Goal: Transaction & Acquisition: Purchase product/service

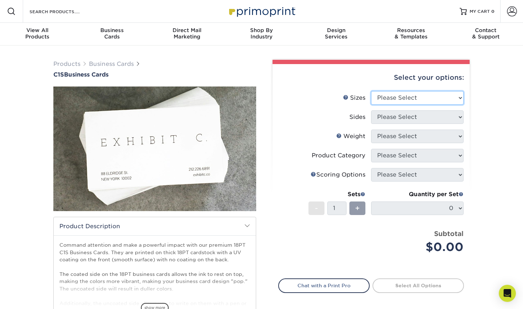
select select "2.00x3.50"
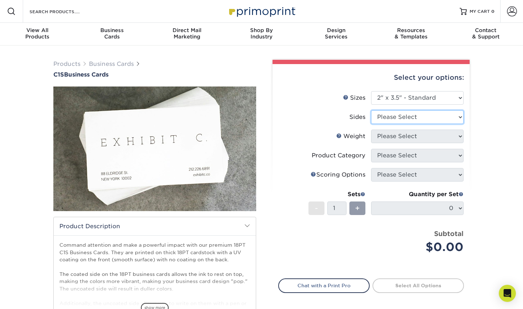
select select "13abbda7-1d64-4f25-8bb2-c179b224825d"
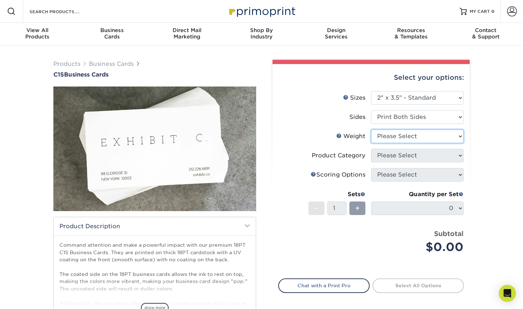
select select "18PTC1S"
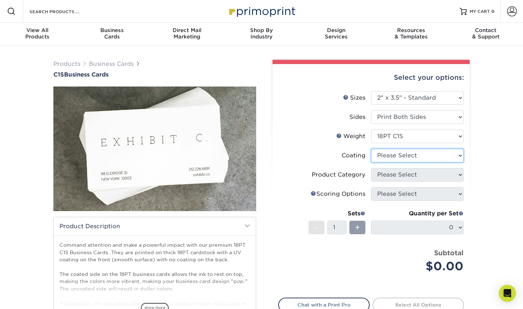
select select "1e8116af-acfc-44b1-83dc-8181aa338834"
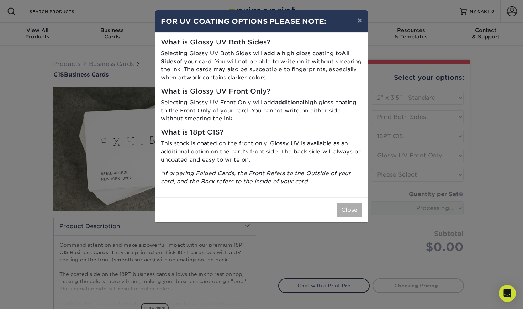
click at [351, 203] on button "Close" at bounding box center [350, 210] width 26 height 14
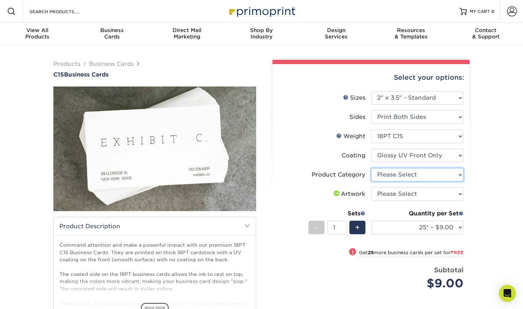
select select "3b5148f1-0588-4f88-a218-97bcfdce65c1"
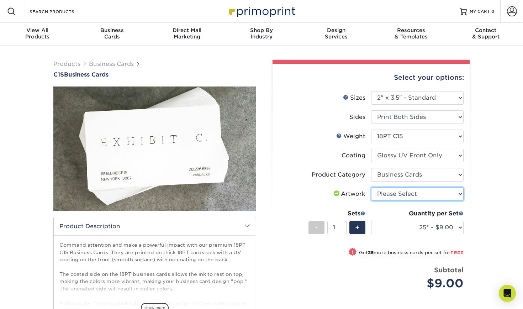
select select "upload"
click at [390, 213] on div "Quantity per Set" at bounding box center [417, 213] width 93 height 9
click at [487, 236] on div "Products Business Cards C1S Business Cards" at bounding box center [261, 224] width 523 height 357
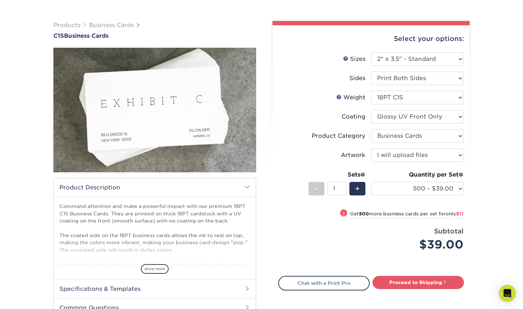
scroll to position [45, 0]
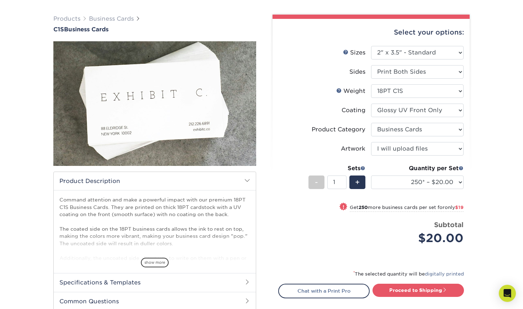
click at [466, 202] on div "Select your options: Sizes Help Sizes Please Select 2" x 3.5" - Standard 2.125"…" at bounding box center [371, 183] width 197 height 328
select select "500 – $39.00"
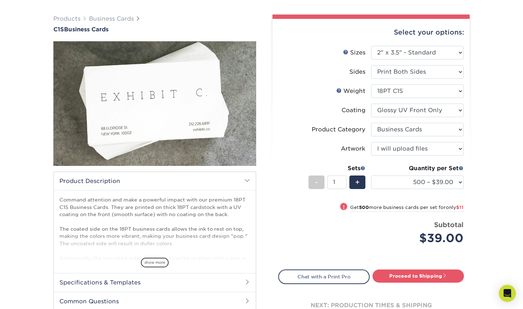
click at [478, 229] on div "Products Business Cards C1S Business Cards" at bounding box center [261, 178] width 523 height 357
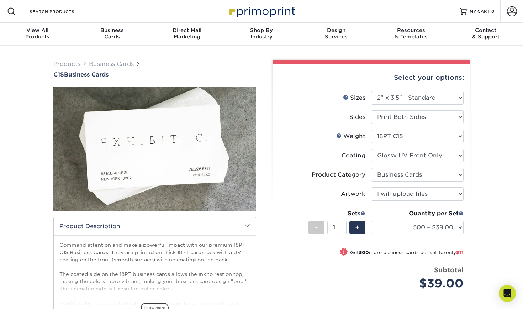
scroll to position [0, 0]
drag, startPoint x: 324, startPoint y: 7, endPoint x: 292, endPoint y: 11, distance: 31.6
click at [292, 11] on div "Resources Menu Search Products Account SIGN IN CREATE AN ACCOUNT forgot passwor…" at bounding box center [261, 11] width 523 height 23
click at [287, 72] on div "Select your options:" at bounding box center [371, 77] width 186 height 27
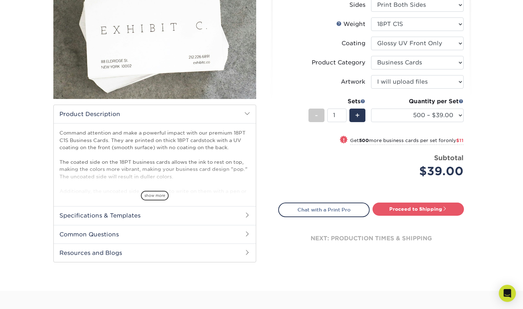
scroll to position [124, 0]
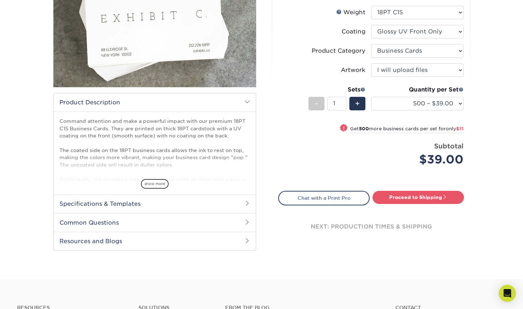
click at [247, 102] on span at bounding box center [248, 102] width 6 height 6
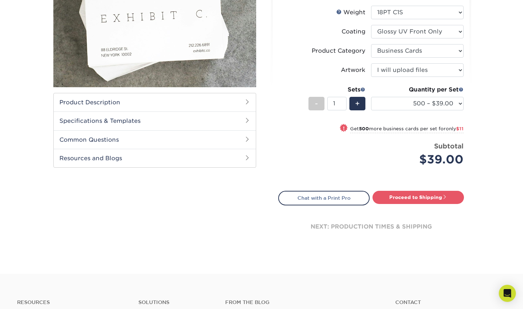
click at [247, 102] on span at bounding box center [248, 102] width 6 height 6
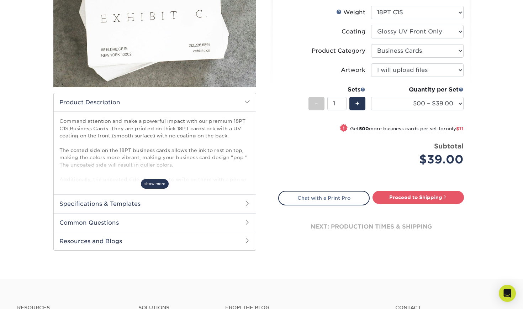
click at [156, 186] on span "show more" at bounding box center [155, 184] width 28 height 10
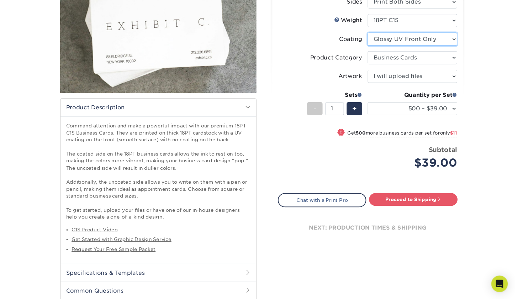
scroll to position [116, 0]
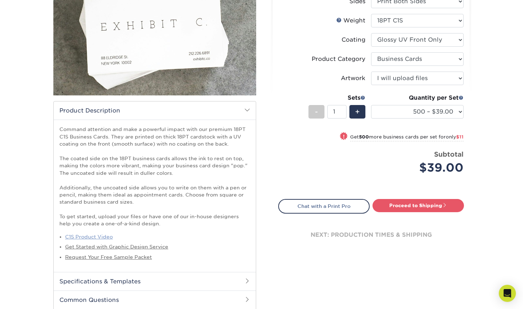
click at [102, 235] on link "C1S Product Video" at bounding box center [89, 237] width 48 height 6
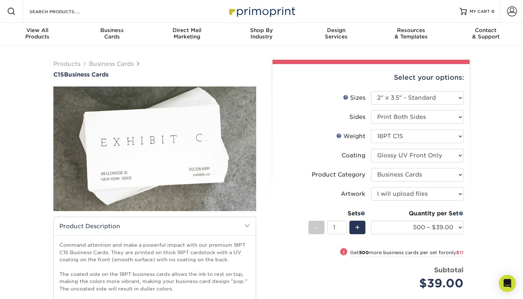
scroll to position [0, 0]
click at [117, 33] on span "Business" at bounding box center [112, 30] width 75 height 6
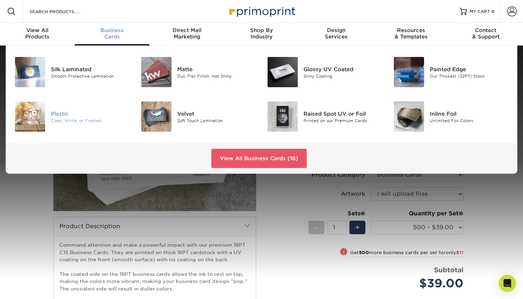
click at [32, 113] on img at bounding box center [30, 116] width 30 height 30
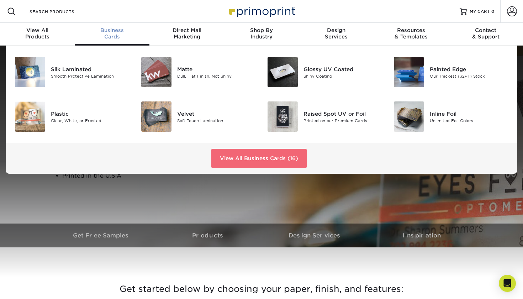
click at [265, 151] on link "View All Business Cards (16)" at bounding box center [258, 158] width 95 height 19
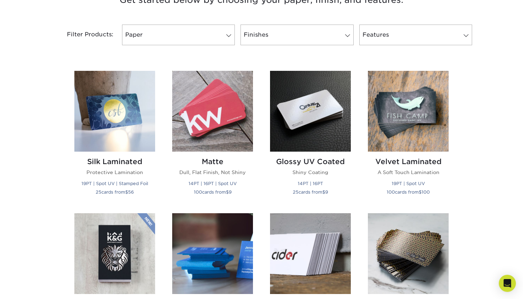
scroll to position [263, 0]
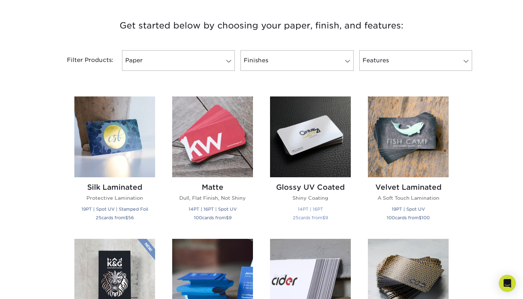
click at [313, 153] on img at bounding box center [310, 136] width 81 height 81
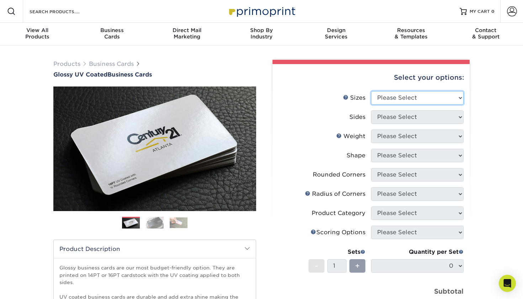
select select "2.00x3.50"
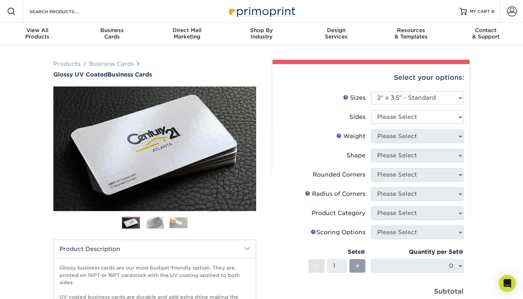
click at [155, 226] on img at bounding box center [155, 222] width 18 height 12
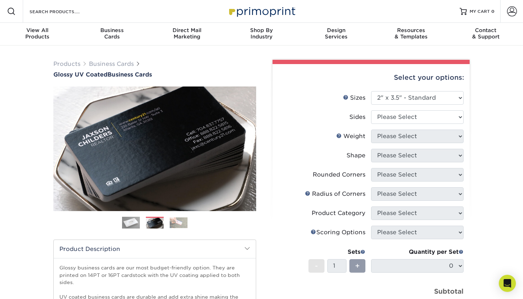
click at [187, 223] on img at bounding box center [179, 222] width 18 height 11
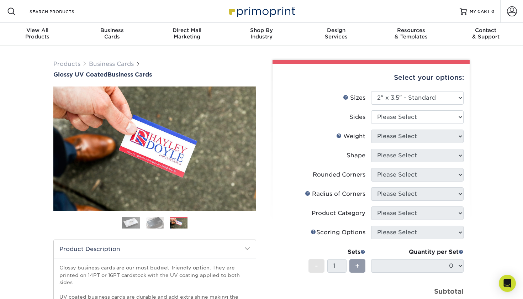
click at [162, 221] on img at bounding box center [155, 222] width 18 height 12
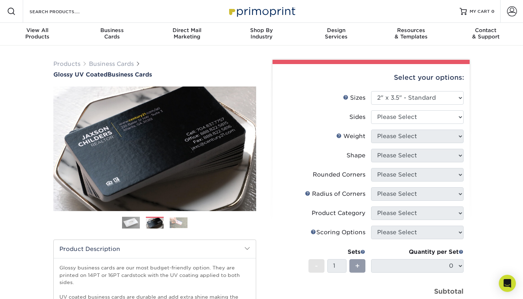
click at [118, 224] on ol at bounding box center [154, 225] width 203 height 17
click at [150, 228] on img at bounding box center [155, 223] width 18 height 12
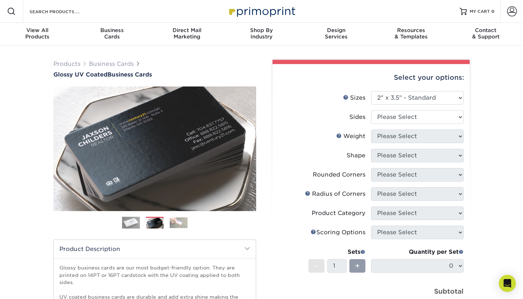
click at [178, 228] on img at bounding box center [179, 222] width 18 height 11
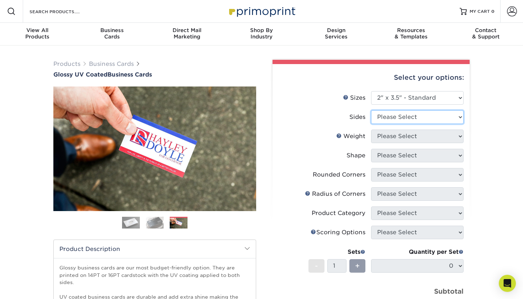
select select "13abbda7-1d64-4f25-8bb2-c179b224825d"
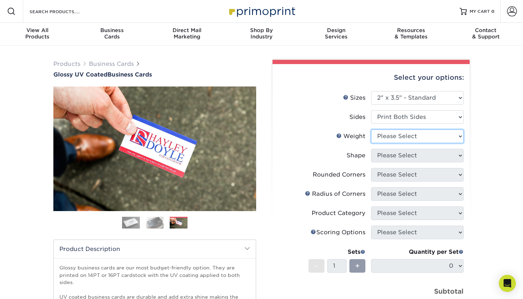
select select "16PT"
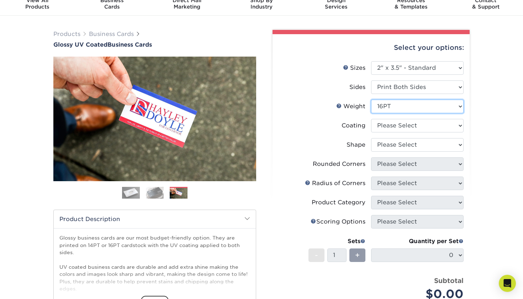
scroll to position [34, 0]
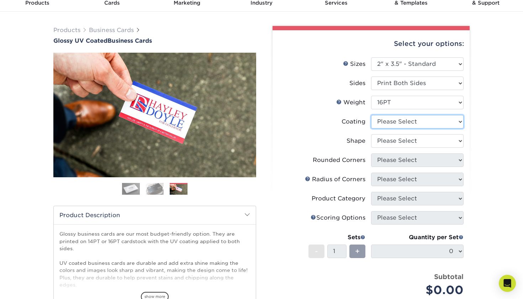
select select "ae367451-b2b8-45df-a344-0f05b6a12993"
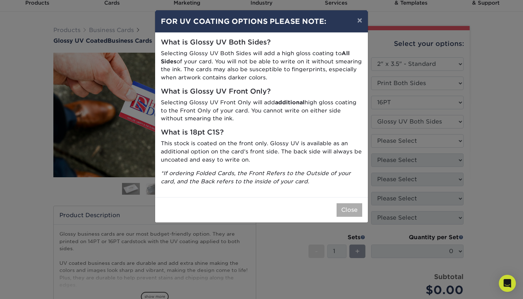
click at [348, 206] on button "Close" at bounding box center [350, 210] width 26 height 14
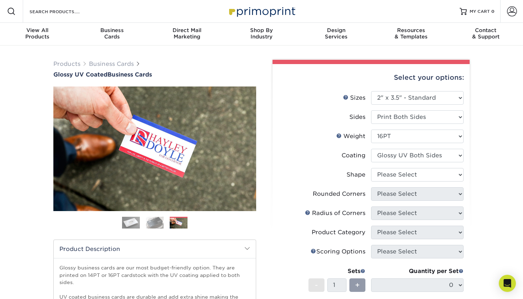
scroll to position [0, 0]
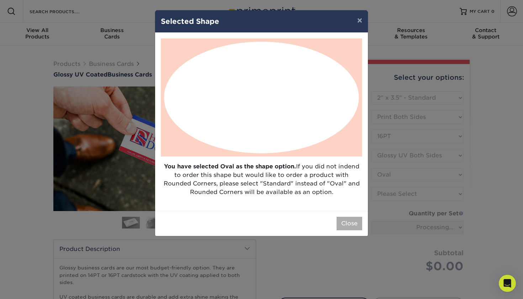
click at [346, 222] on button "Close" at bounding box center [350, 224] width 26 height 14
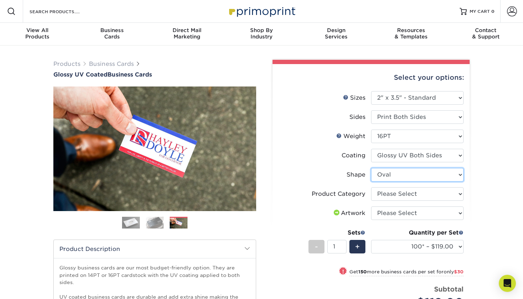
select select "standard"
select select
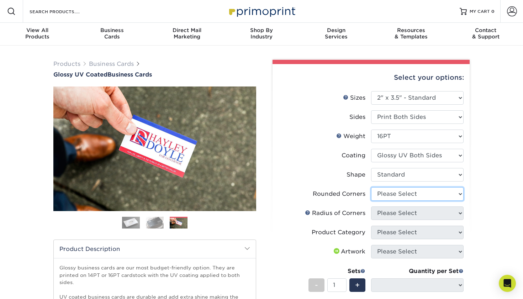
select select "7672df9e-0e0a-464d-8e1f-920c575e4da3"
select select "-1"
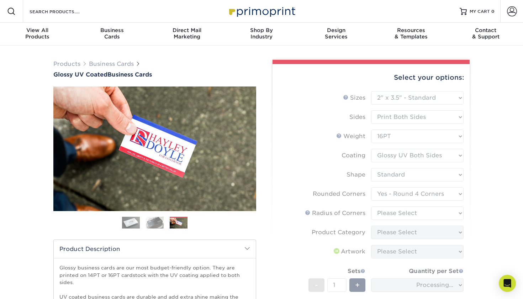
click at [158, 221] on img at bounding box center [155, 222] width 18 height 12
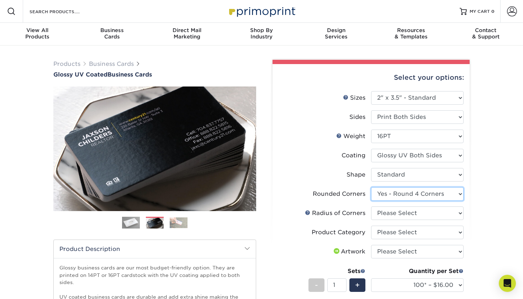
select select "0"
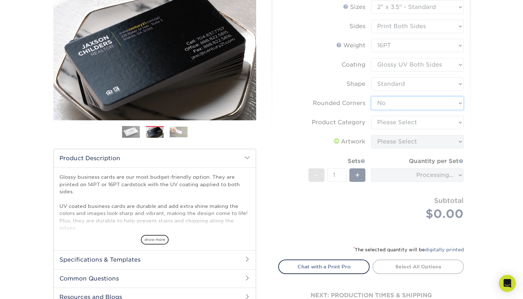
scroll to position [62, 0]
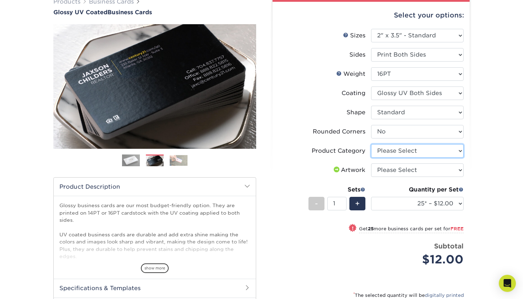
select select "3b5148f1-0588-4f88-a218-97bcfdce65c1"
select select "upload"
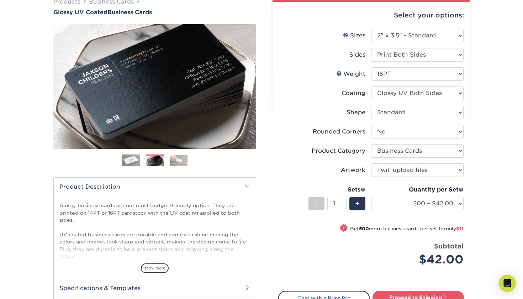
click at [436, 232] on small "Get 500 more business cards per set for only $11" at bounding box center [407, 229] width 114 height 7
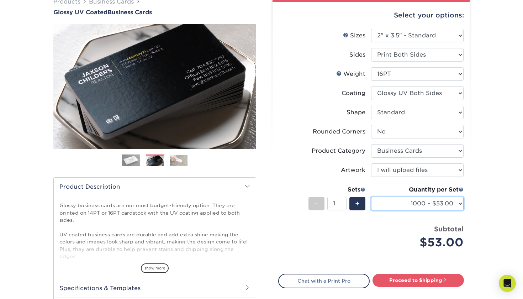
select select "500 – $42.00"
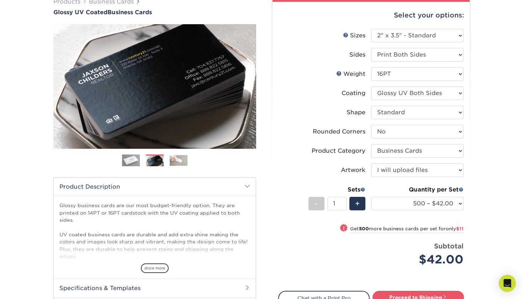
click at [315, 246] on div "Price per set $42.00" at bounding box center [325, 254] width 93 height 27
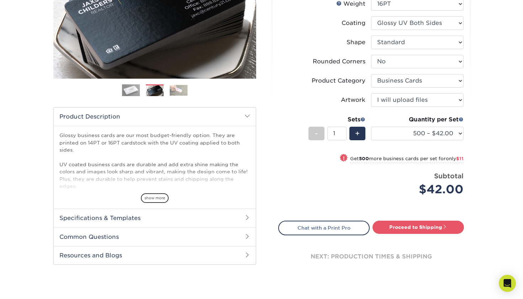
scroll to position [160, 0]
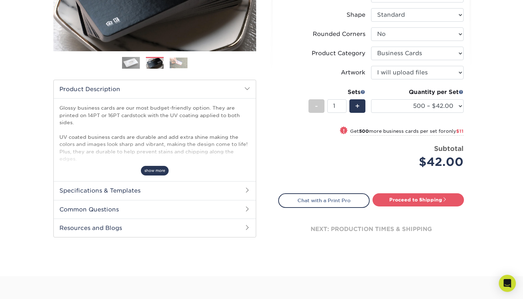
click at [158, 166] on span "show more" at bounding box center [155, 171] width 28 height 10
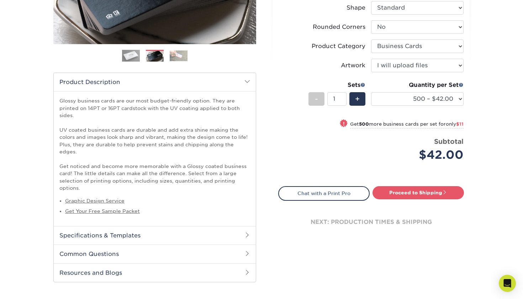
scroll to position [173, 0]
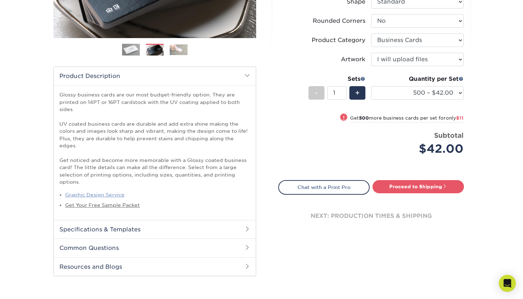
click at [98, 192] on link "Graphic Design Service" at bounding box center [94, 195] width 59 height 6
click at [109, 118] on p "Glossy business cards are our most budget-friendly option. They are printed on …" at bounding box center [154, 138] width 191 height 94
click at [85, 220] on h2 "Specifications & Templates" at bounding box center [155, 229] width 202 height 19
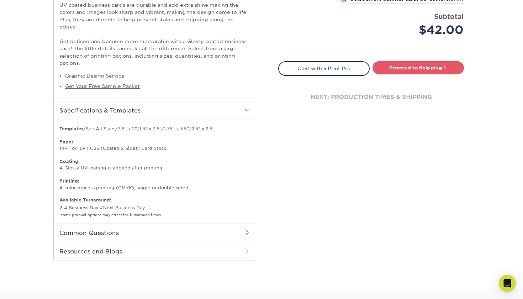
scroll to position [303, 0]
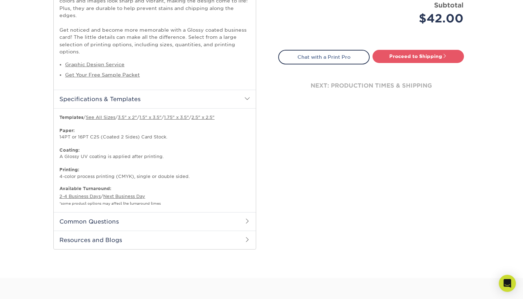
click at [96, 212] on h2 "Common Questions" at bounding box center [155, 221] width 202 height 19
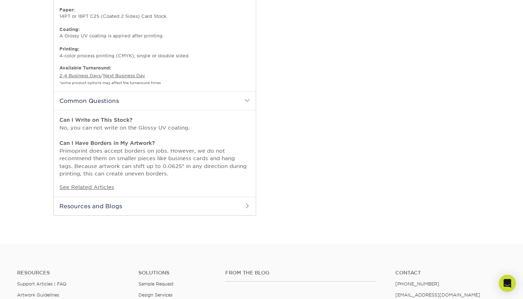
scroll to position [424, 0]
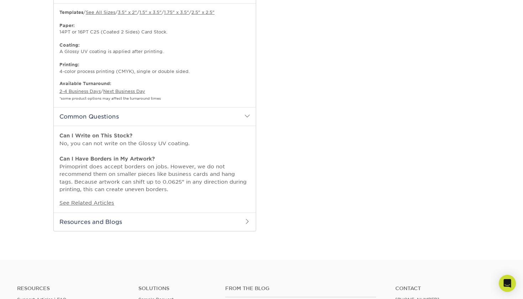
scroll to position [384, 0]
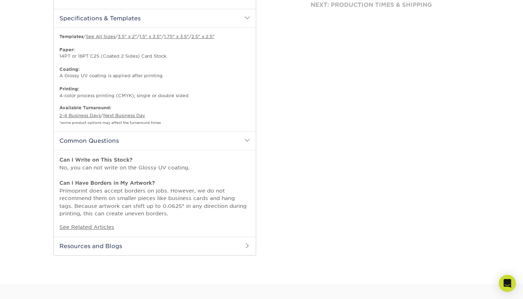
click at [157, 62] on p "Templates / See All Sizes / 3.5" x 2" / 1.5" x 3.5" / 1.75" x 3.5" / 2.5" x 2.5…" at bounding box center [154, 65] width 191 height 65
click at [177, 238] on h2 "Resources and Blogs" at bounding box center [155, 246] width 202 height 19
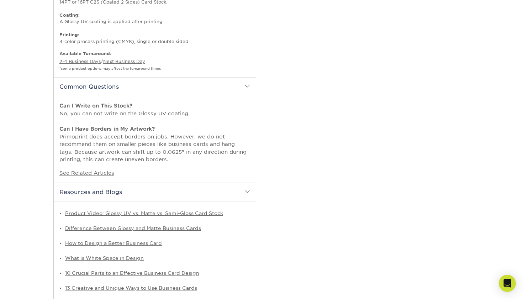
scroll to position [440, 0]
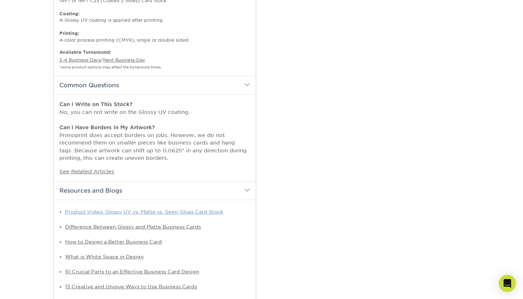
click at [160, 209] on link "Product Video: Glossy UV vs. Matte vs. Semi-Gloss Card Stock" at bounding box center [144, 212] width 158 height 6
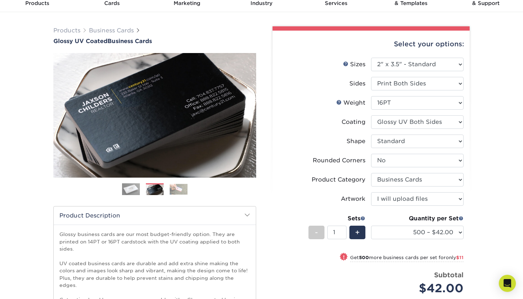
scroll to position [7, 0]
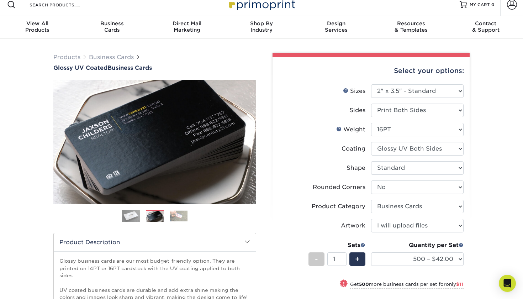
click at [308, 180] on li "Shape Please Select Standard Oval" at bounding box center [371, 170] width 185 height 19
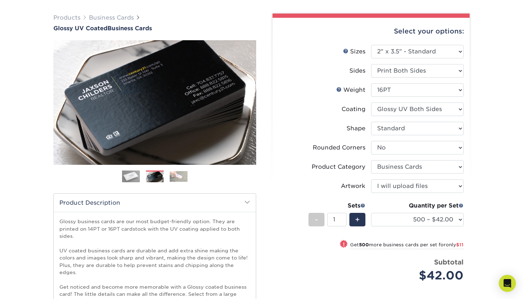
scroll to position [51, 0]
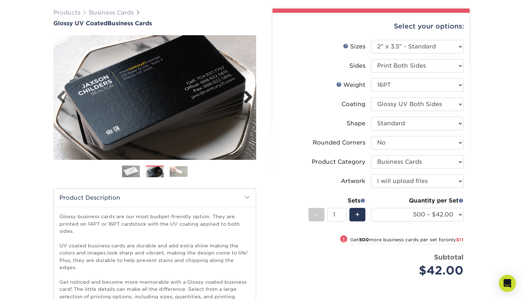
click at [245, 100] on link "Next" at bounding box center [246, 97] width 14 height 14
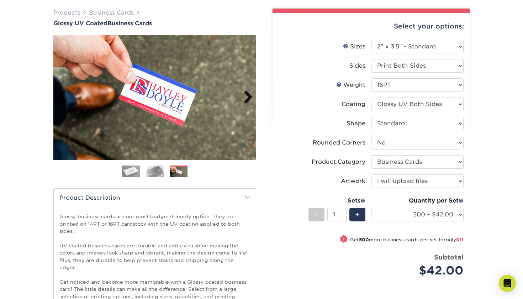
click at [247, 99] on link "Next" at bounding box center [246, 97] width 14 height 14
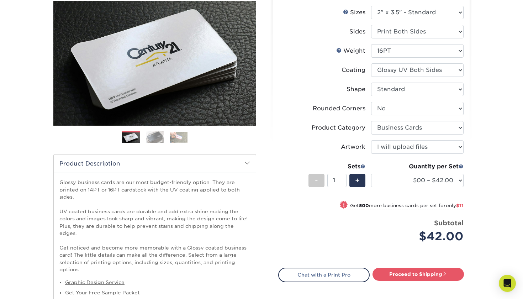
scroll to position [105, 0]
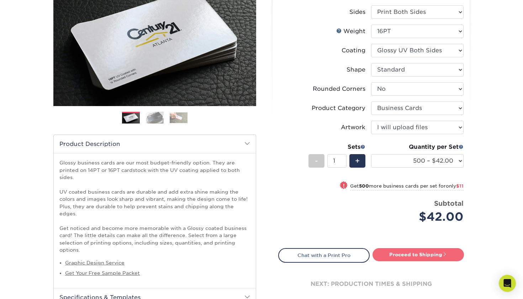
click at [414, 258] on link "Proceed to Shipping" at bounding box center [419, 254] width 92 height 13
type input "Set 1"
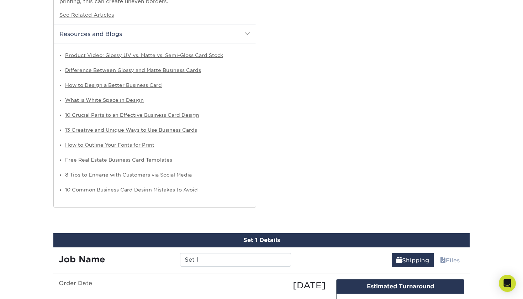
scroll to position [756, 0]
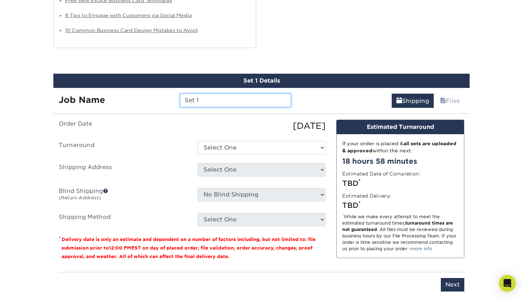
click at [216, 94] on input "Set 1" at bounding box center [235, 101] width 111 height 14
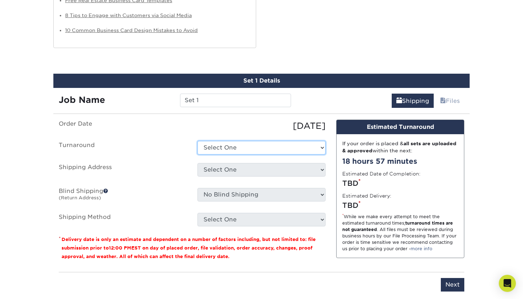
select select "9ebc2889-b7ff-45b8-8d3b-bb5a09736017"
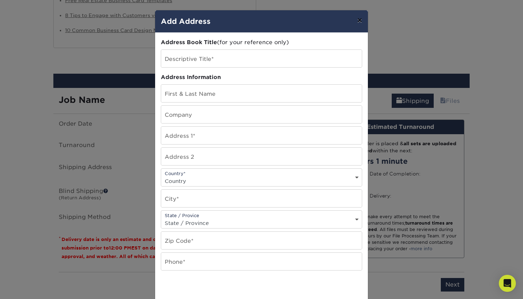
click at [354, 21] on button "×" at bounding box center [360, 20] width 16 height 20
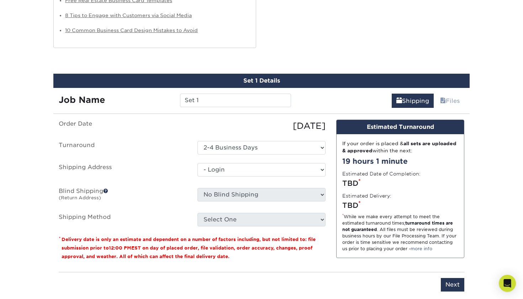
select select "-1"
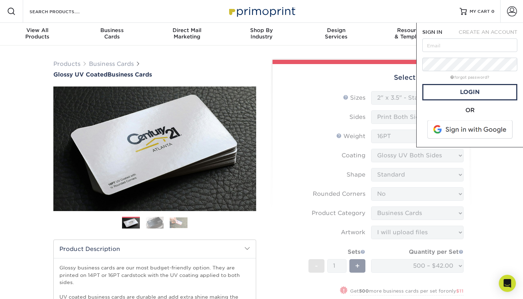
click at [457, 127] on span at bounding box center [470, 129] width 91 height 19
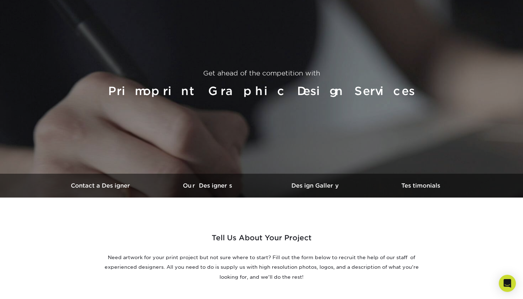
scroll to position [133, 0]
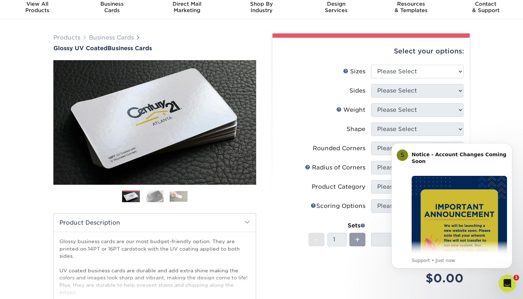
scroll to position [7, 0]
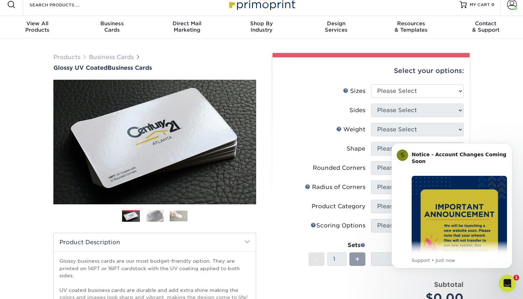
click at [275, 161] on div "Select your options: Sizes Help Sizes Please Select 1.5" x 3.5" - Mini 1.75" x …" at bounding box center [371, 224] width 197 height 335
click at [511, 146] on icon "Dismiss notification" at bounding box center [511, 145] width 4 height 4
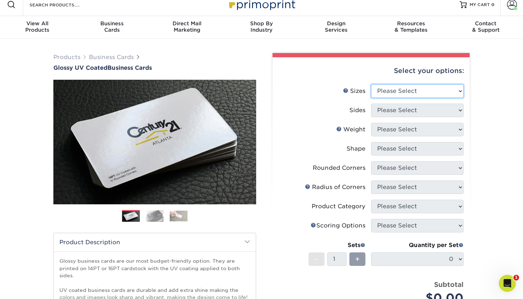
select select "2.00x3.50"
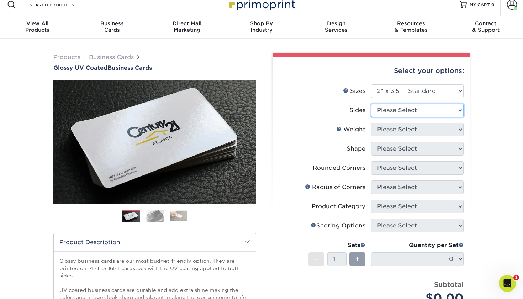
select select "13abbda7-1d64-4f25-8bb2-c179b224825d"
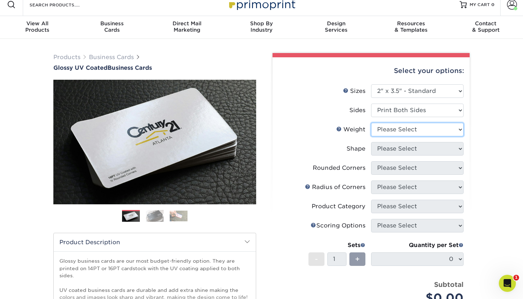
select select "16PT"
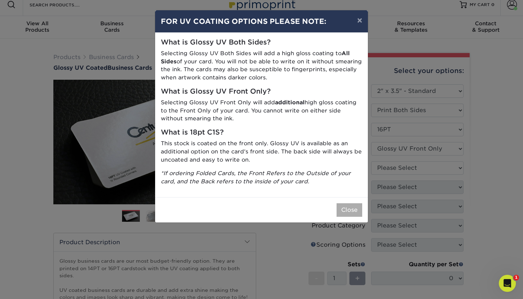
click at [342, 203] on button "Close" at bounding box center [350, 210] width 26 height 14
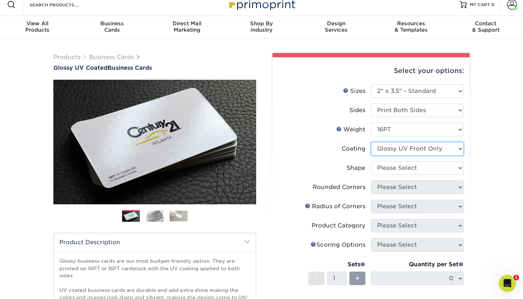
select select "ae367451-b2b8-45df-a344-0f05b6a12993"
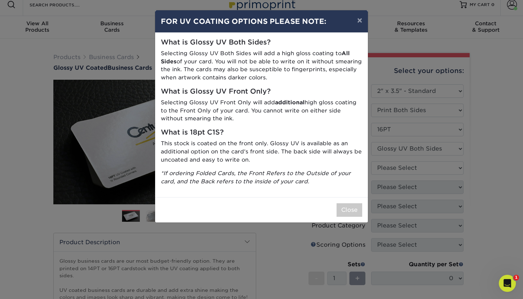
click at [341, 218] on div "Close" at bounding box center [261, 209] width 213 height 25
click at [345, 209] on button "Close" at bounding box center [350, 210] width 26 height 14
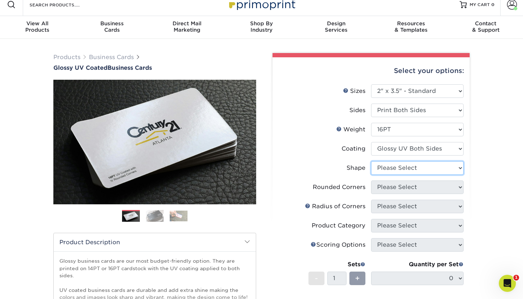
select select "standard"
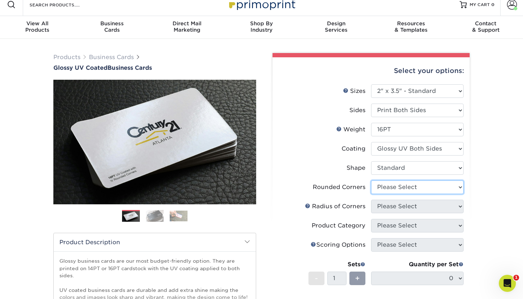
select select "0"
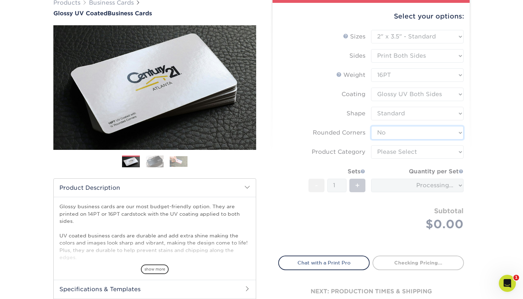
scroll to position [65, 0]
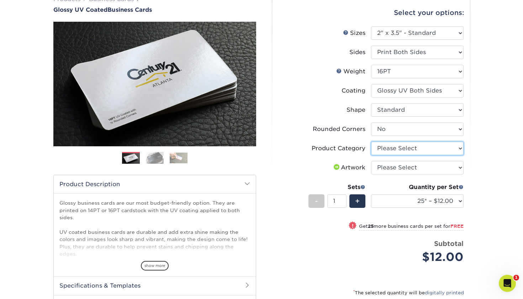
select select "3b5148f1-0588-4f88-a218-97bcfdce65c1"
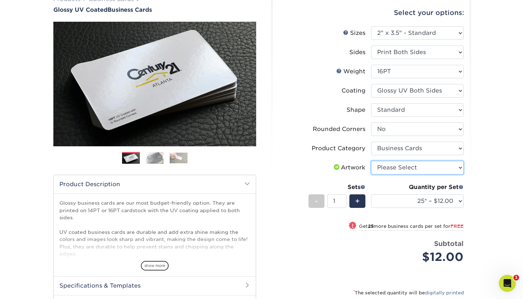
select select "upload"
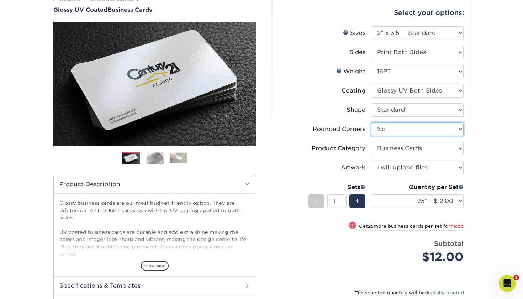
select select "7672df9e-0e0a-464d-8e1f-920c575e4da3"
select select "-1"
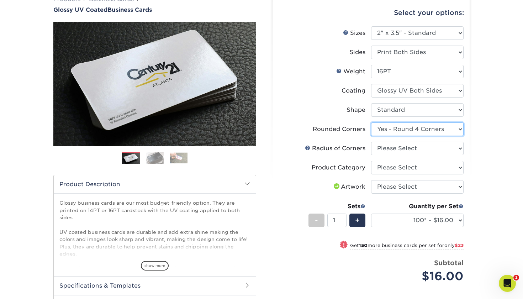
select select "0"
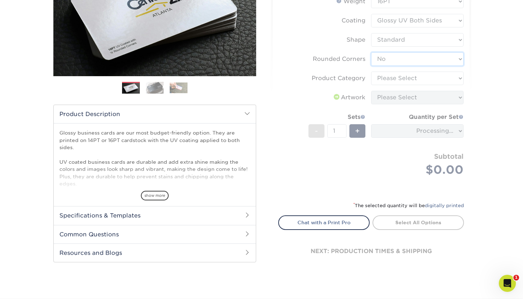
scroll to position [138, 0]
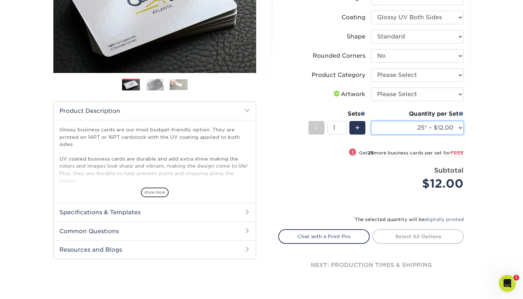
select select "500 – $42.00"
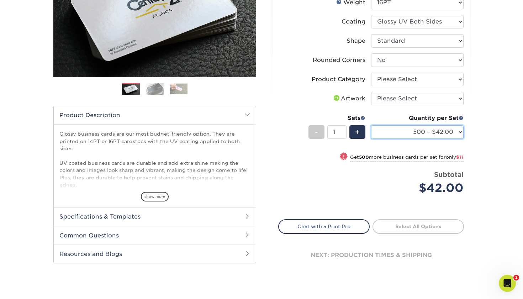
scroll to position [137, 0]
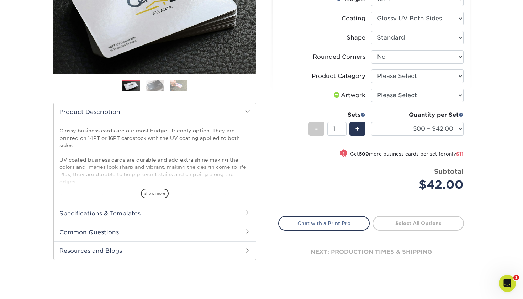
click at [396, 181] on div "$42.00" at bounding box center [420, 184] width 87 height 17
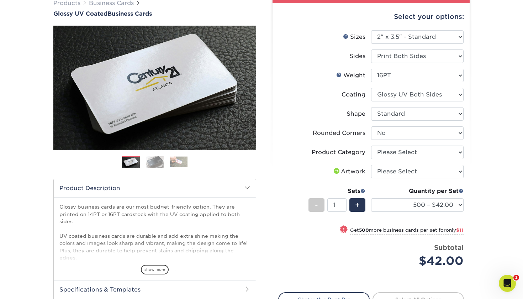
scroll to position [61, 0]
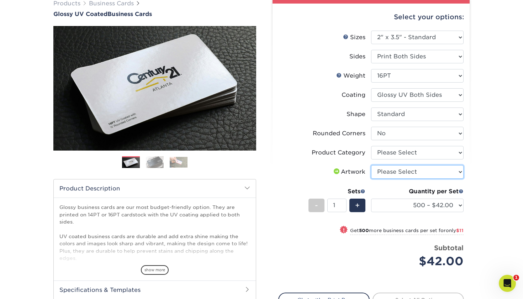
select select "upload"
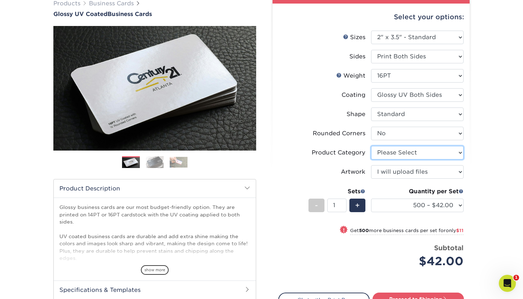
select select "3b5148f1-0588-4f88-a218-97bcfdce65c1"
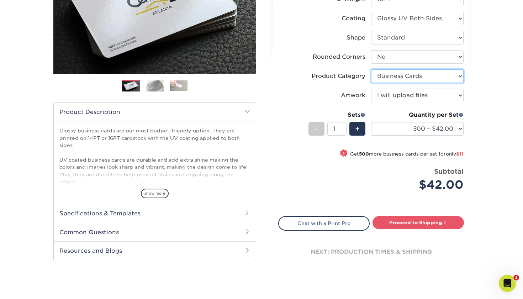
scroll to position [138, 0]
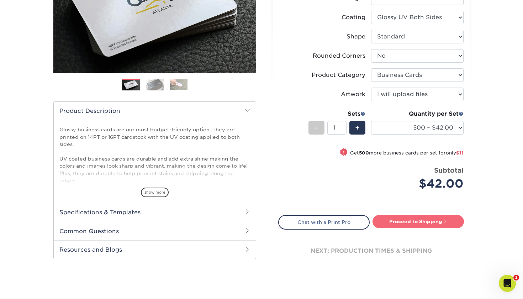
click at [406, 223] on link "Proceed to Shipping" at bounding box center [419, 221] width 92 height 13
type input "Set 1"
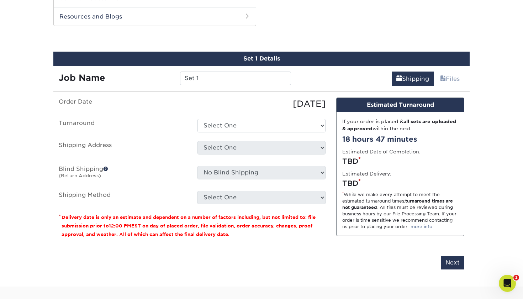
scroll to position [372, 0]
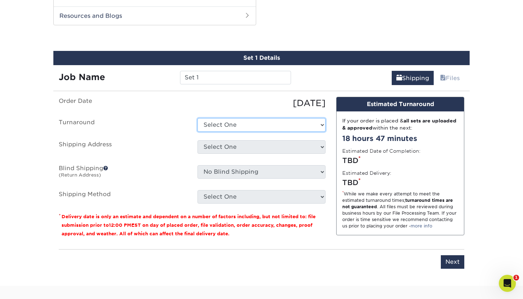
select select "9ebc2889-b7ff-45b8-8d3b-bb5a09736017"
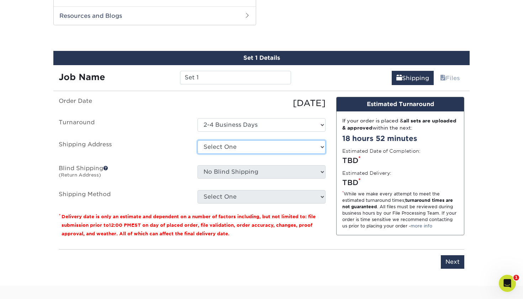
select select "newaddress"
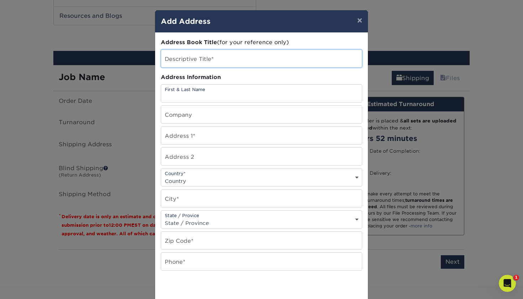
click at [208, 55] on input "text" at bounding box center [261, 58] width 201 height 17
type input "Home"
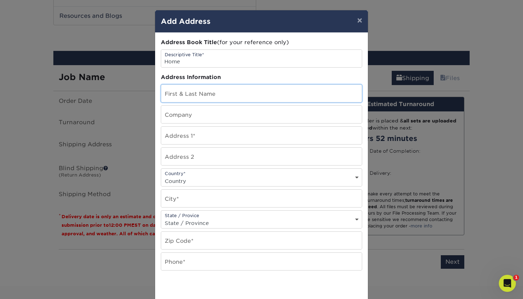
click at [227, 97] on input "text" at bounding box center [261, 93] width 201 height 17
type input "[PERSON_NAME]"
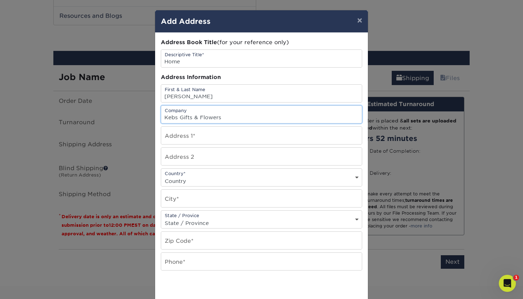
type input "Kebs Gifts & Flowers"
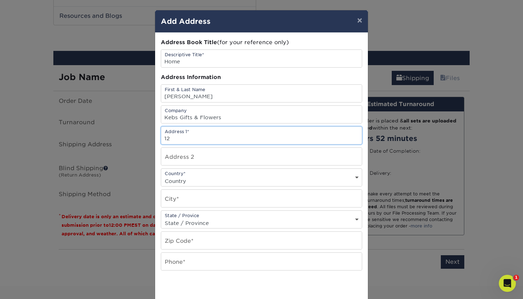
type input "1"
type input "933 [PERSON_NAME]"
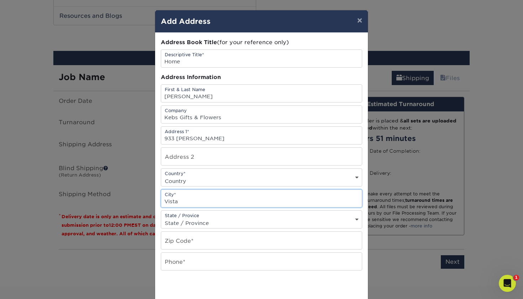
type input "Vista"
select select "CA"
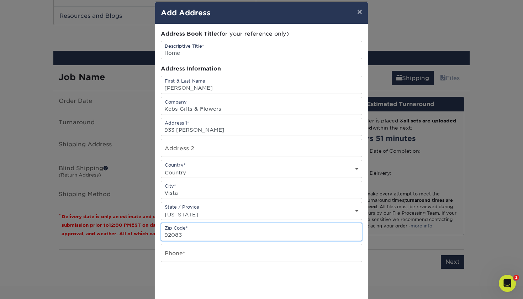
type input "92083"
type input "7606907350"
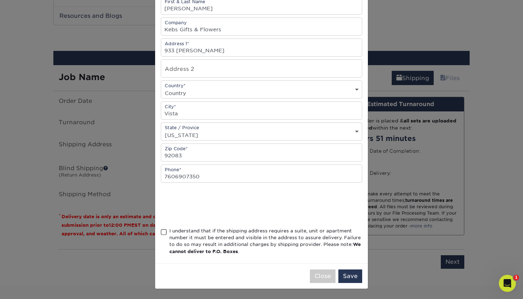
scroll to position [90, 0]
click at [203, 236] on div "I understand that if the shipping address requires a suite, unit or apartment n…" at bounding box center [265, 242] width 193 height 28
click at [0, 0] on input "I understand that if the shipping address requires a suite, unit or apartment n…" at bounding box center [0, 0] width 0 height 0
click at [351, 273] on button "Save" at bounding box center [351, 277] width 24 height 14
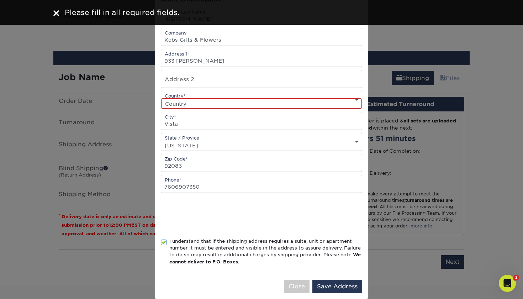
scroll to position [57, 0]
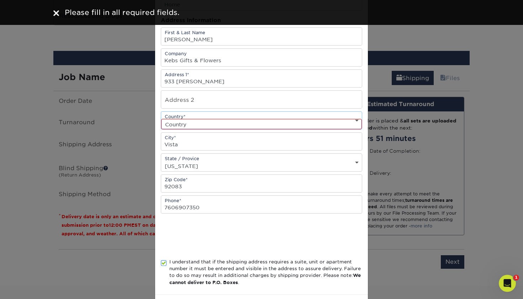
select select "US"
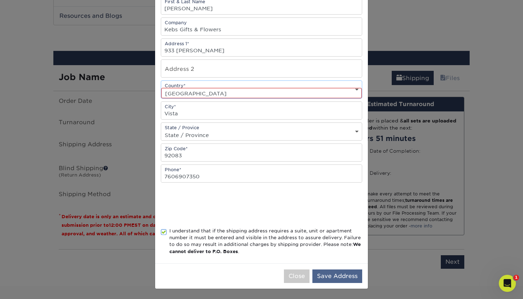
scroll to position [90, 0]
click at [337, 274] on button "Save Address" at bounding box center [338, 277] width 50 height 14
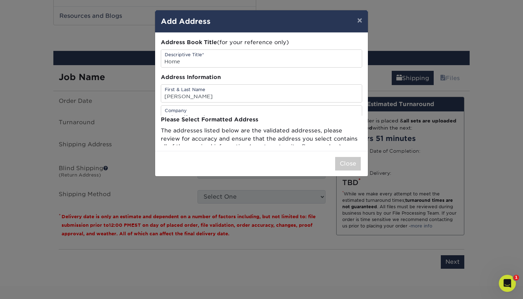
scroll to position [0, 0]
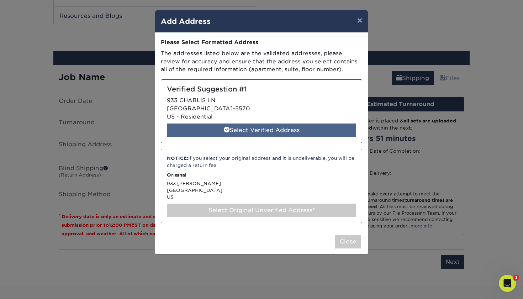
click at [275, 132] on div "Select Verified Address" at bounding box center [261, 131] width 189 height 14
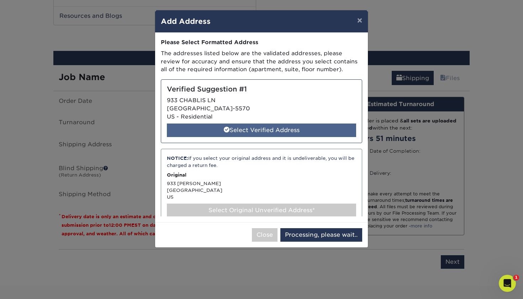
select select "286920"
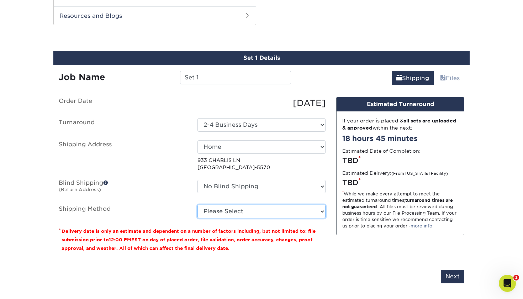
select select "03"
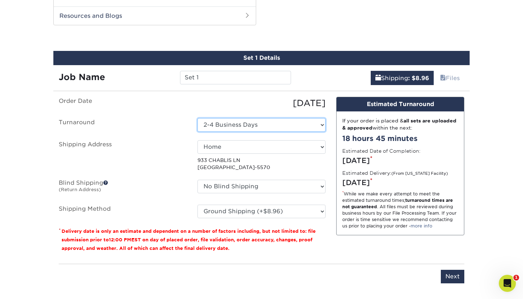
select select "a162d423-fc7d-4fa3-8a25-7602e5a6d5e2"
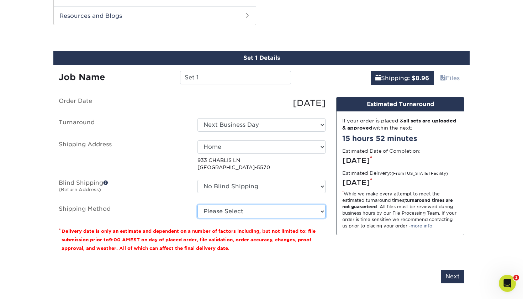
select select "03"
click at [189, 190] on label "Blind Shipping (Return Address)" at bounding box center [122, 188] width 139 height 16
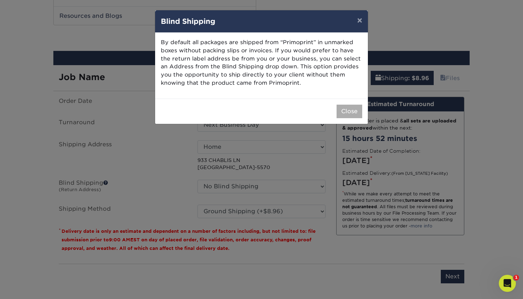
click at [350, 112] on button "Close" at bounding box center [350, 112] width 26 height 14
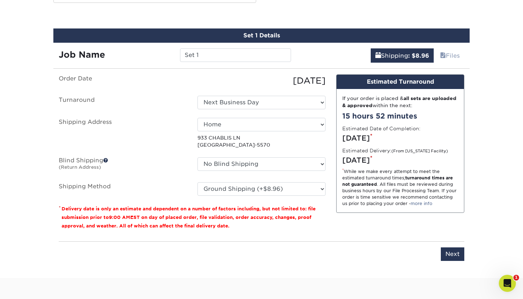
scroll to position [429, 0]
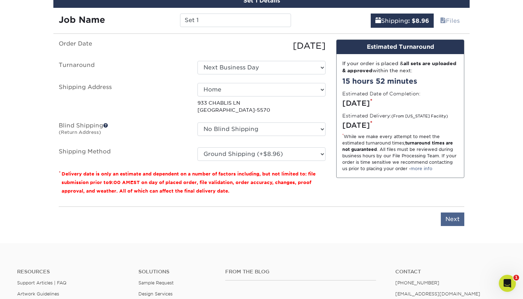
click at [449, 216] on input "Next" at bounding box center [452, 220] width 23 height 14
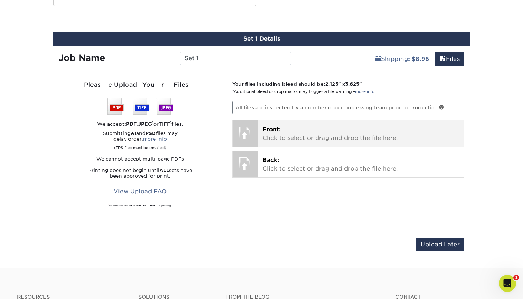
scroll to position [369, 0]
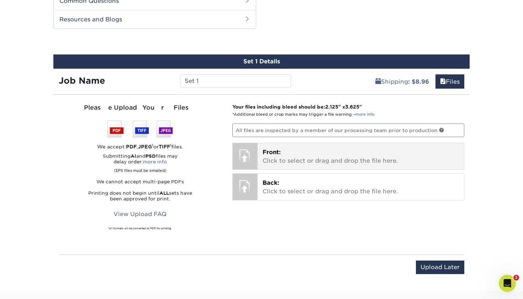
click at [265, 158] on p "Front: Click to select or drag and drop the file here." at bounding box center [361, 156] width 197 height 17
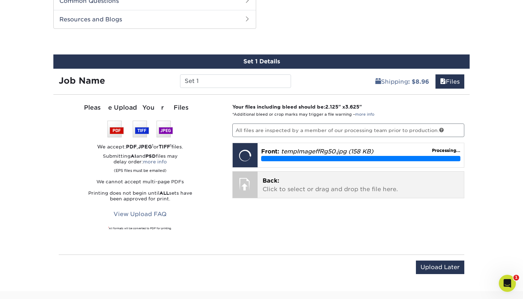
click at [309, 191] on p "Back: Click to select or drag and drop the file here." at bounding box center [361, 185] width 197 height 17
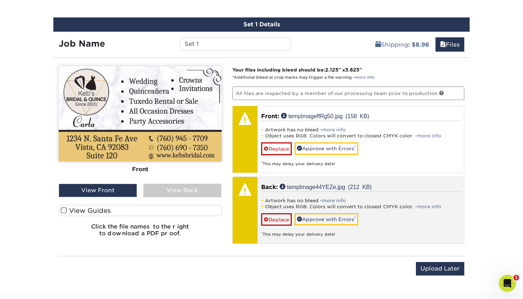
scroll to position [408, 0]
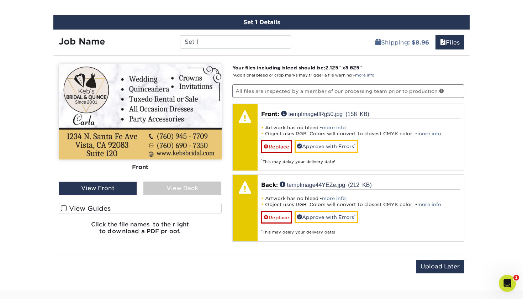
click at [176, 190] on div "View Back" at bounding box center [182, 189] width 78 height 14
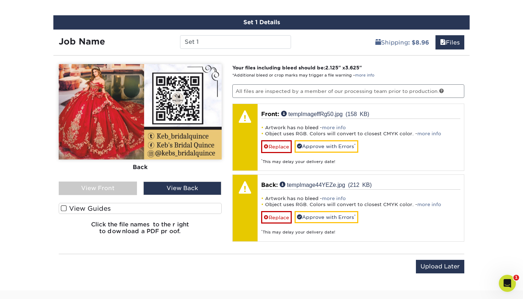
click at [109, 187] on div "View Front" at bounding box center [98, 189] width 78 height 14
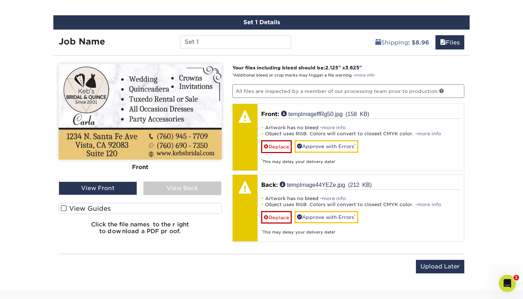
click at [168, 197] on div "Front Back View Front View Back Front" at bounding box center [140, 152] width 163 height 176
click at [168, 192] on div "View Back" at bounding box center [182, 189] width 78 height 14
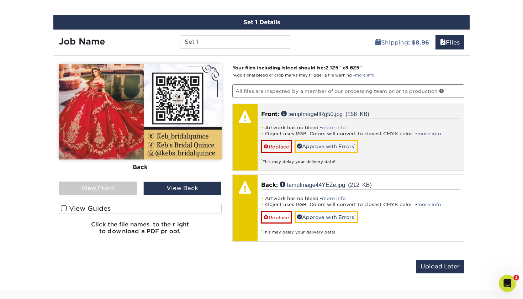
click at [330, 128] on link "more info" at bounding box center [334, 127] width 24 height 5
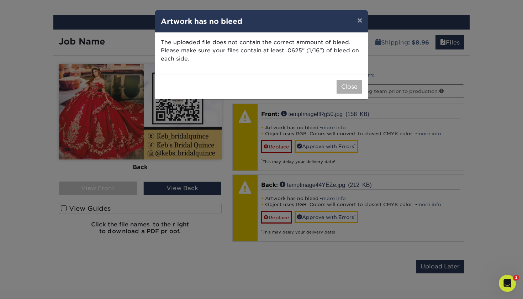
click at [348, 85] on button "Close" at bounding box center [350, 87] width 26 height 14
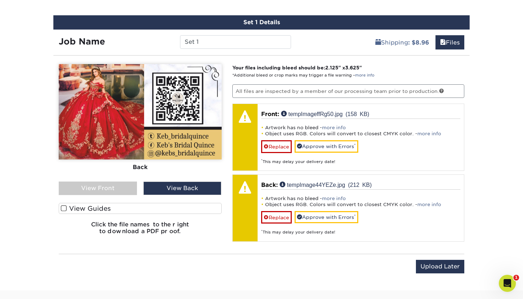
click at [168, 120] on img at bounding box center [140, 111] width 163 height 95
click at [185, 209] on label "View Guides" at bounding box center [140, 208] width 163 height 11
click at [0, 0] on input "View Guides" at bounding box center [0, 0] width 0 height 0
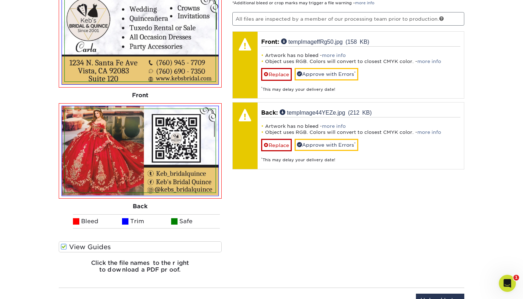
scroll to position [476, 0]
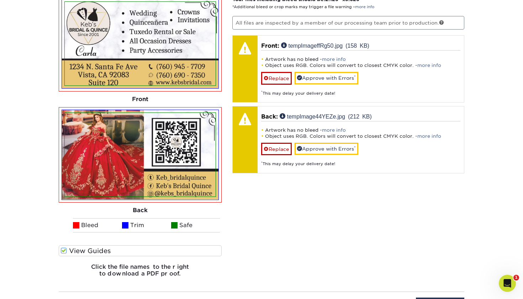
click at [82, 176] on img at bounding box center [140, 155] width 151 height 84
click at [64, 252] on span at bounding box center [64, 250] width 6 height 7
click at [0, 0] on input "View Guides" at bounding box center [0, 0] width 0 height 0
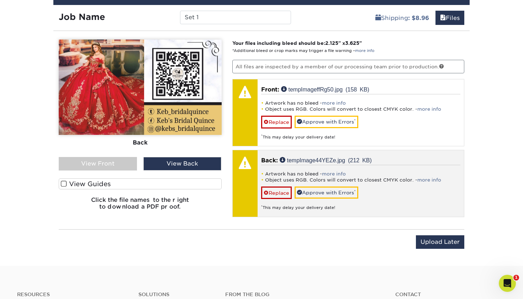
scroll to position [431, 0]
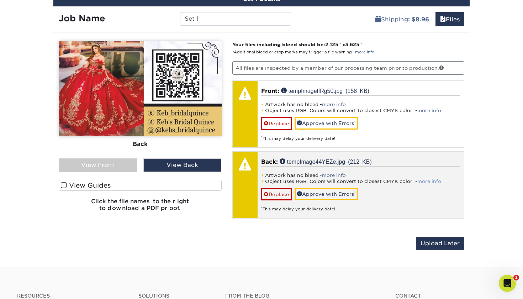
click at [428, 180] on link "more info" at bounding box center [430, 181] width 24 height 5
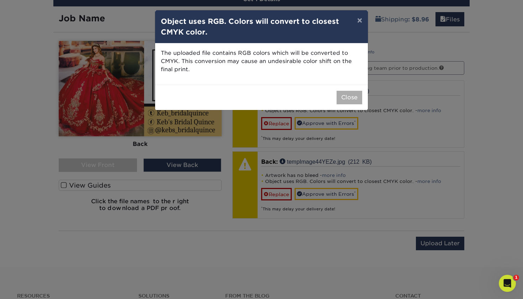
click at [344, 96] on button "Close" at bounding box center [350, 98] width 26 height 14
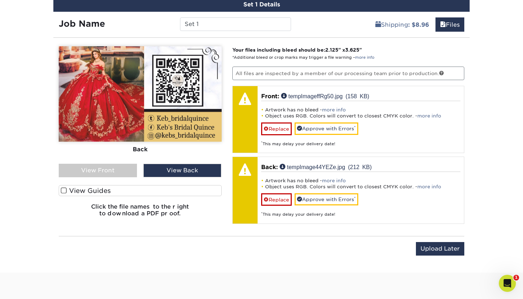
scroll to position [424, 0]
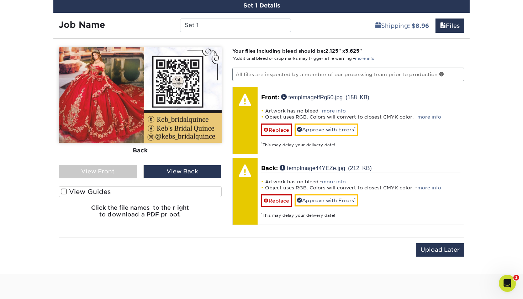
click at [139, 195] on label "View Guides" at bounding box center [140, 191] width 163 height 11
click at [0, 0] on input "View Guides" at bounding box center [0, 0] width 0 height 0
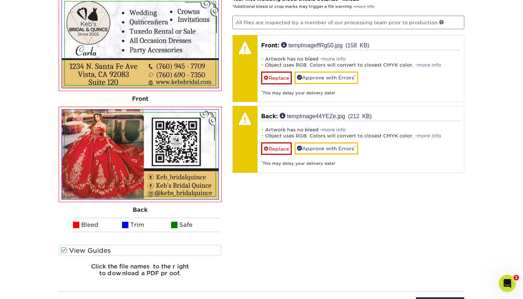
scroll to position [501, 0]
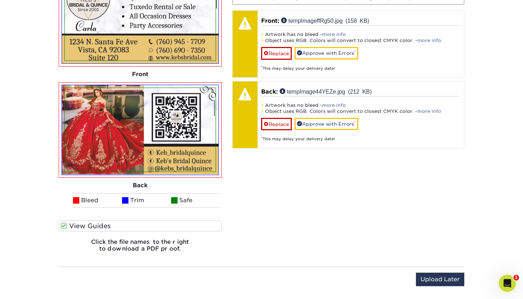
click at [125, 228] on label "View Guides" at bounding box center [140, 225] width 163 height 11
click at [0, 0] on input "View Guides" at bounding box center [0, 0] width 0 height 0
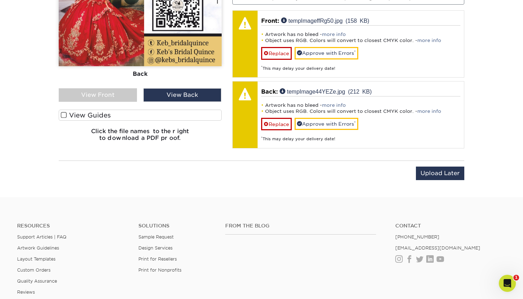
click at [150, 114] on label "View Guides" at bounding box center [140, 115] width 163 height 11
click at [0, 0] on input "View Guides" at bounding box center [0, 0] width 0 height 0
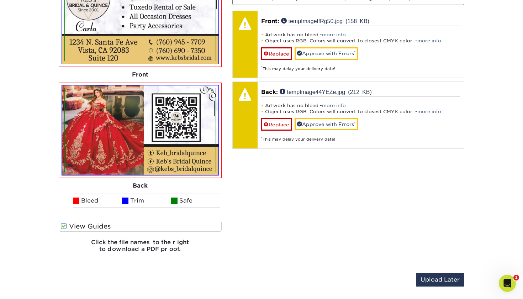
scroll to position [502, 0]
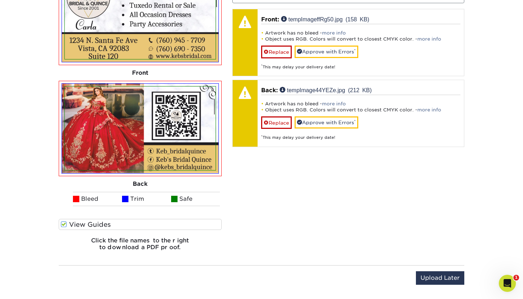
click at [117, 227] on label "View Guides" at bounding box center [140, 224] width 163 height 11
click at [0, 0] on input "View Guides" at bounding box center [0, 0] width 0 height 0
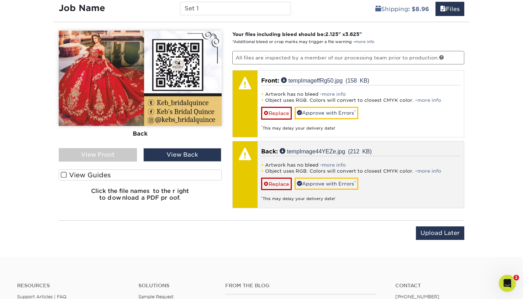
scroll to position [412, 0]
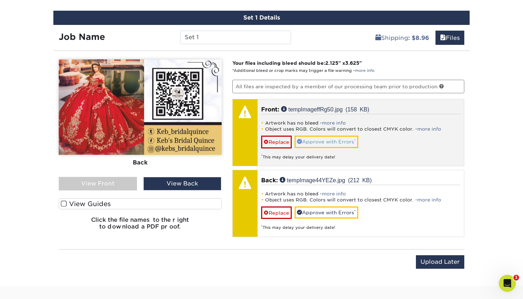
click at [331, 137] on link "Approve with Errors *" at bounding box center [327, 142] width 64 height 12
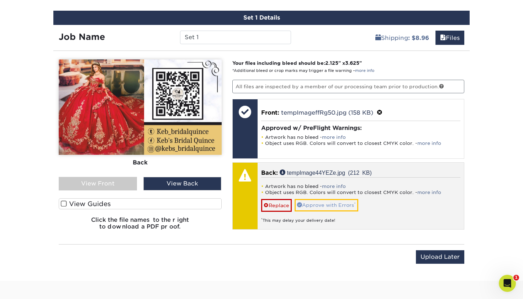
click at [324, 206] on link "Approve with Errors *" at bounding box center [327, 205] width 64 height 12
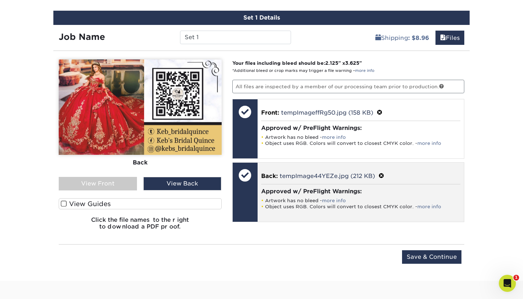
scroll to position [418, 0]
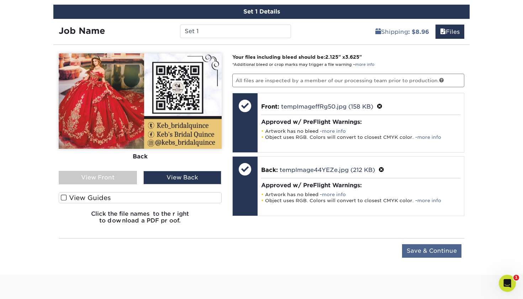
click at [437, 252] on input "Save & Continue" at bounding box center [431, 251] width 59 height 14
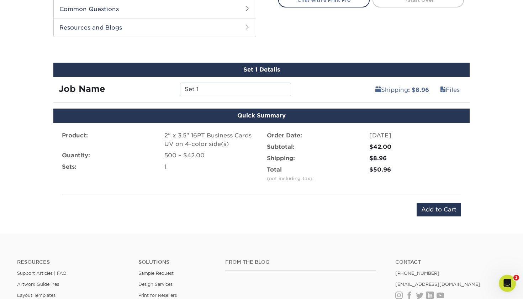
scroll to position [353, 0]
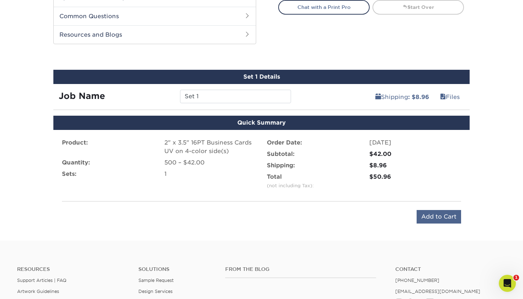
click at [429, 216] on input "Add to Cart" at bounding box center [439, 217] width 45 height 14
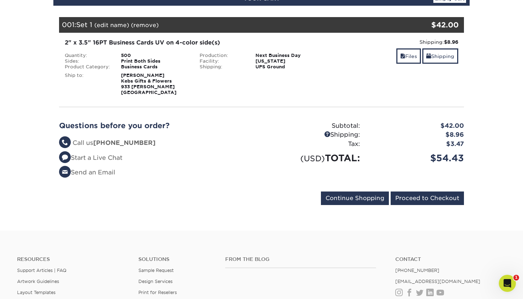
scroll to position [92, 0]
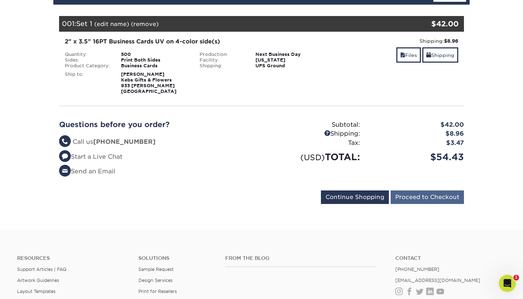
click at [420, 198] on input "Proceed to Checkout" at bounding box center [427, 197] width 73 height 14
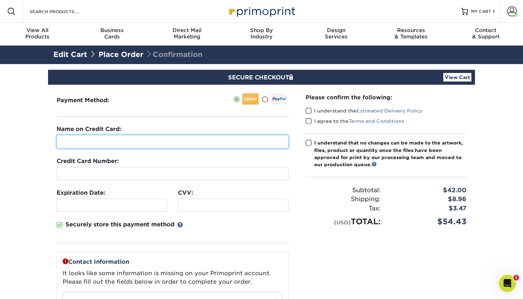
click at [139, 147] on input "text" at bounding box center [173, 142] width 232 height 14
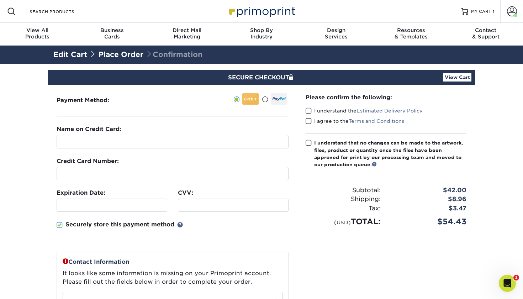
click at [160, 127] on div "Name on Credit Card:" at bounding box center [173, 136] width 232 height 23
click at [237, 100] on span at bounding box center [237, 99] width 6 height 7
click at [0, 0] on input "radio" at bounding box center [0, 0] width 0 height 0
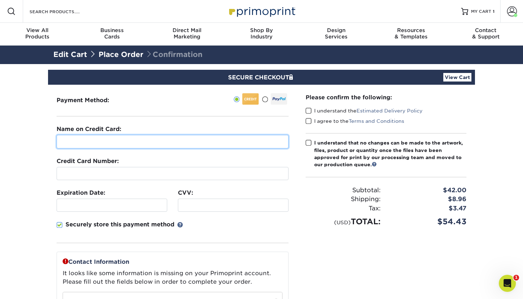
click at [197, 148] on input "text" at bounding box center [173, 142] width 232 height 14
click at [174, 143] on input "text" at bounding box center [173, 142] width 232 height 14
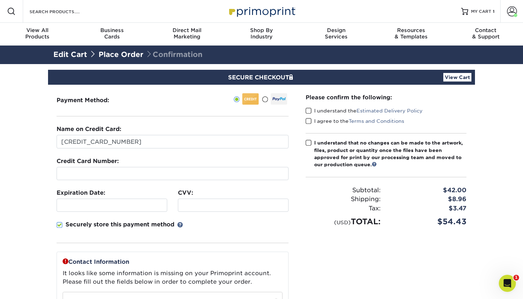
click at [162, 167] on div at bounding box center [173, 173] width 232 height 13
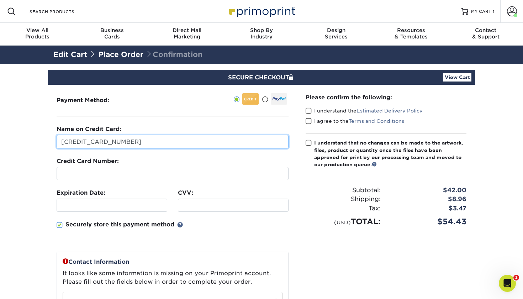
click at [122, 144] on input "4000222874452776" at bounding box center [173, 142] width 232 height 14
click at [132, 142] on input "4000222874452776" at bounding box center [173, 142] width 232 height 14
type input "4"
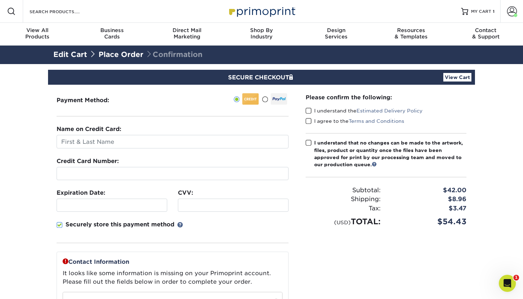
click at [138, 179] on div at bounding box center [173, 173] width 232 height 13
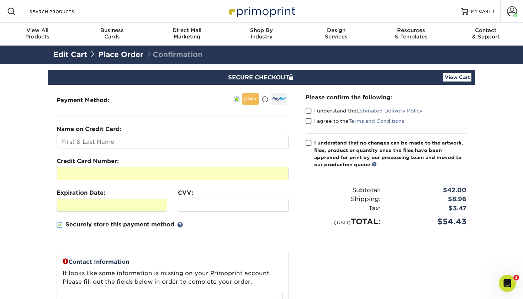
click at [234, 209] on iframe at bounding box center [233, 205] width 104 height 7
click at [181, 238] on div "Securely store this payment method" at bounding box center [173, 231] width 232 height 23
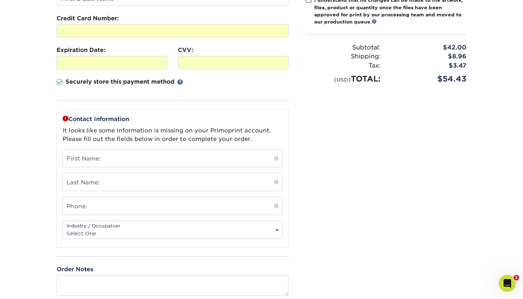
scroll to position [151, 0]
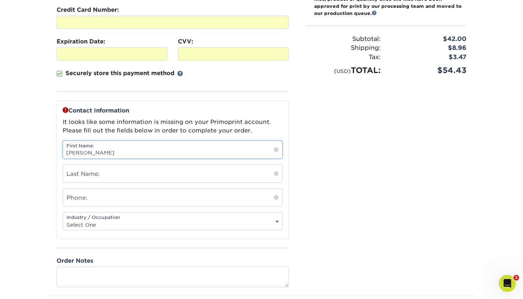
type input "[PERSON_NAME]"
type input "Castro Keb"
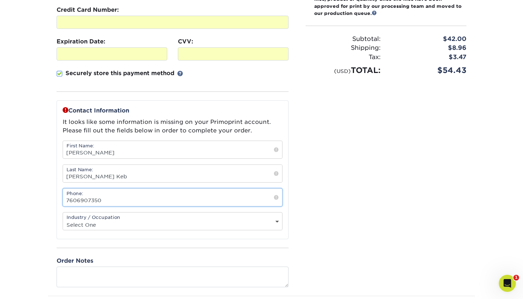
type input "7606907350"
select select "26"
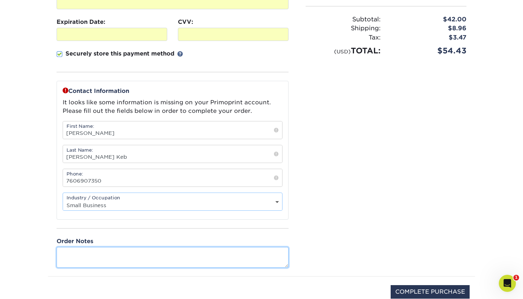
click at [121, 254] on textarea at bounding box center [173, 257] width 232 height 20
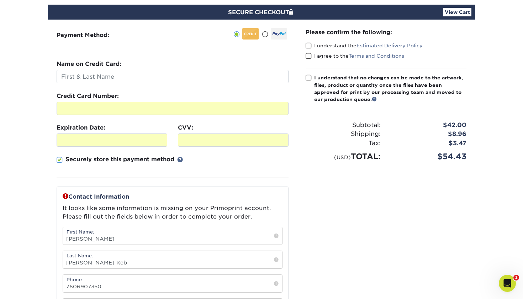
scroll to position [61, 0]
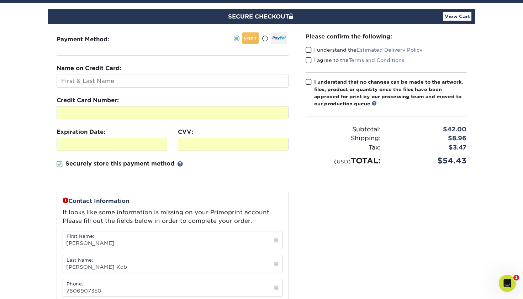
click at [308, 84] on span at bounding box center [309, 82] width 6 height 7
click at [0, 0] on input "I understand that no changes can be made to the artwork, files, product or quan…" at bounding box center [0, 0] width 0 height 0
click at [309, 36] on div "Please confirm the following:" at bounding box center [386, 36] width 161 height 8
click at [309, 46] on div "Please confirm the following: I understand the Estimated Delivery Policy I agre…" at bounding box center [386, 99] width 161 height 134
click at [309, 59] on span at bounding box center [309, 60] width 6 height 7
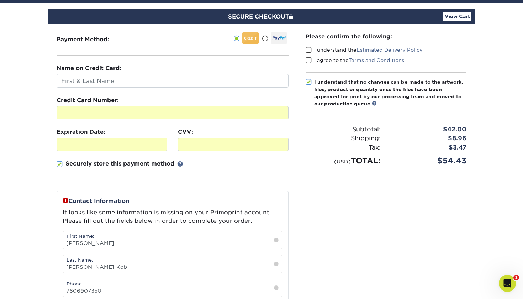
click at [0, 0] on input "I agree to the Terms and Conditions" at bounding box center [0, 0] width 0 height 0
click at [309, 48] on span at bounding box center [309, 50] width 6 height 7
click at [0, 0] on input "I understand the Estimated Delivery Policy" at bounding box center [0, 0] width 0 height 0
click at [314, 153] on div "Subtotal: $42.00 Shipping: $8.96 Discounts: - $0.00 Tax: $3.47 (USD)" at bounding box center [386, 141] width 161 height 51
click at [145, 88] on fieldset "Name on Credit Card: Credit Card Number: Expiration Date: CVV:" at bounding box center [173, 127] width 232 height 127
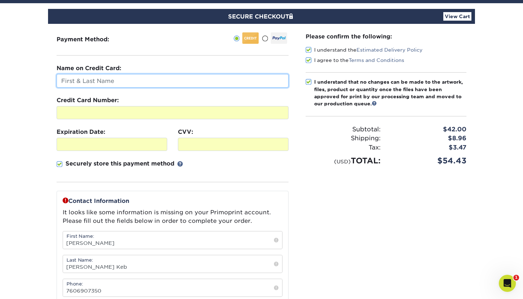
click at [145, 82] on input "text" at bounding box center [173, 81] width 232 height 14
type input "Jonathan De La Cruz"
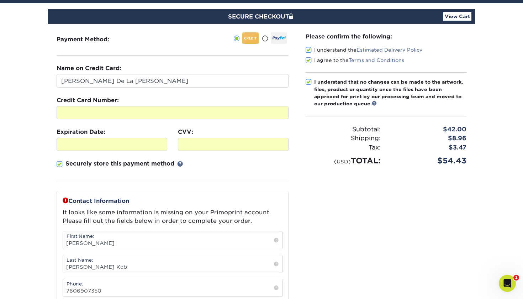
click at [327, 207] on div "Please confirm the following: I understand the Estimated Delivery Policy I agre…" at bounding box center [386, 205] width 178 height 362
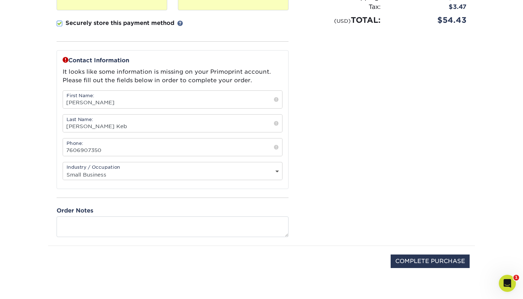
scroll to position [203, 0]
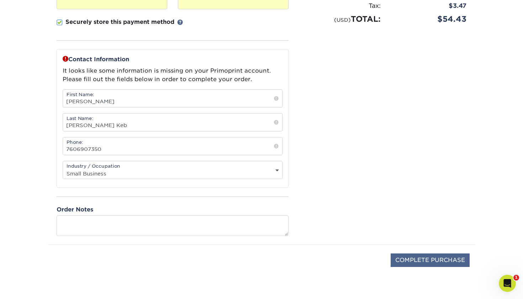
click at [432, 267] on input "COMPLETE PURCHASE" at bounding box center [430, 261] width 79 height 14
type input "PROCESSING, PLEASE WAIT..."
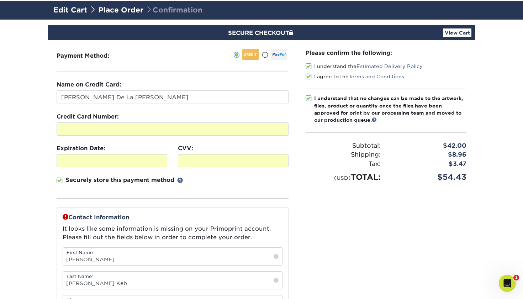
scroll to position [37, 0]
